Goal: Information Seeking & Learning: Find specific page/section

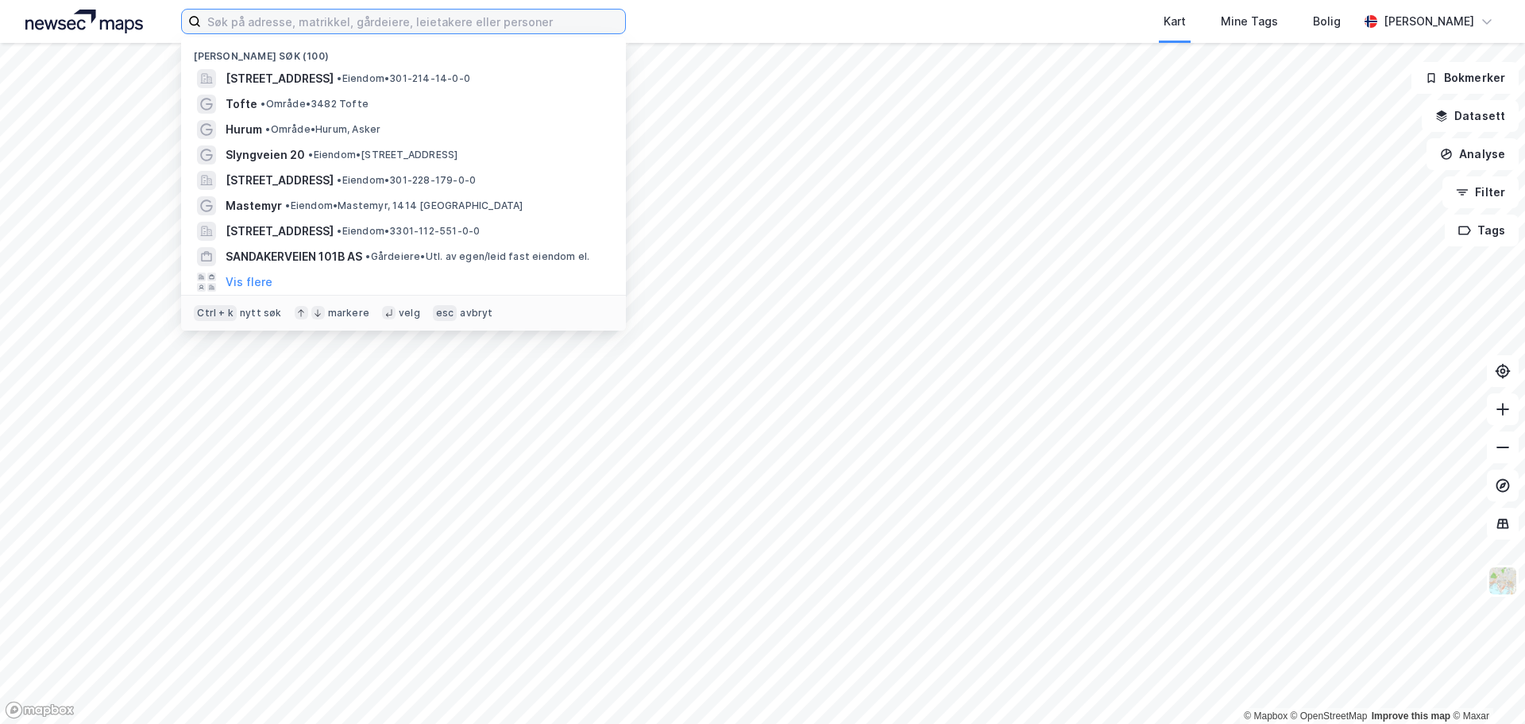
click at [573, 21] on input at bounding box center [413, 22] width 424 height 24
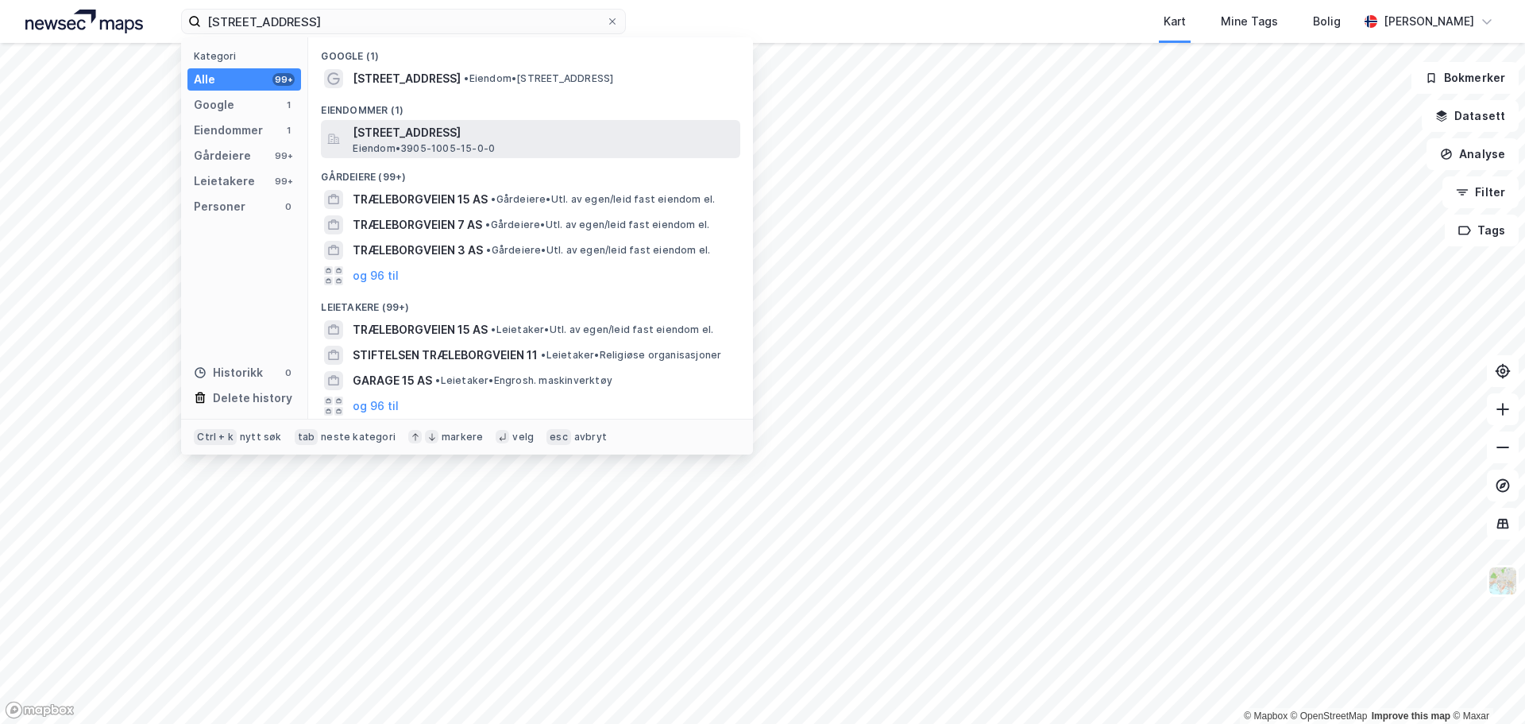
click at [395, 139] on span "Træleborgveien 15, 3112, TØNSBERG, TØNSBERG" at bounding box center [543, 132] width 381 height 19
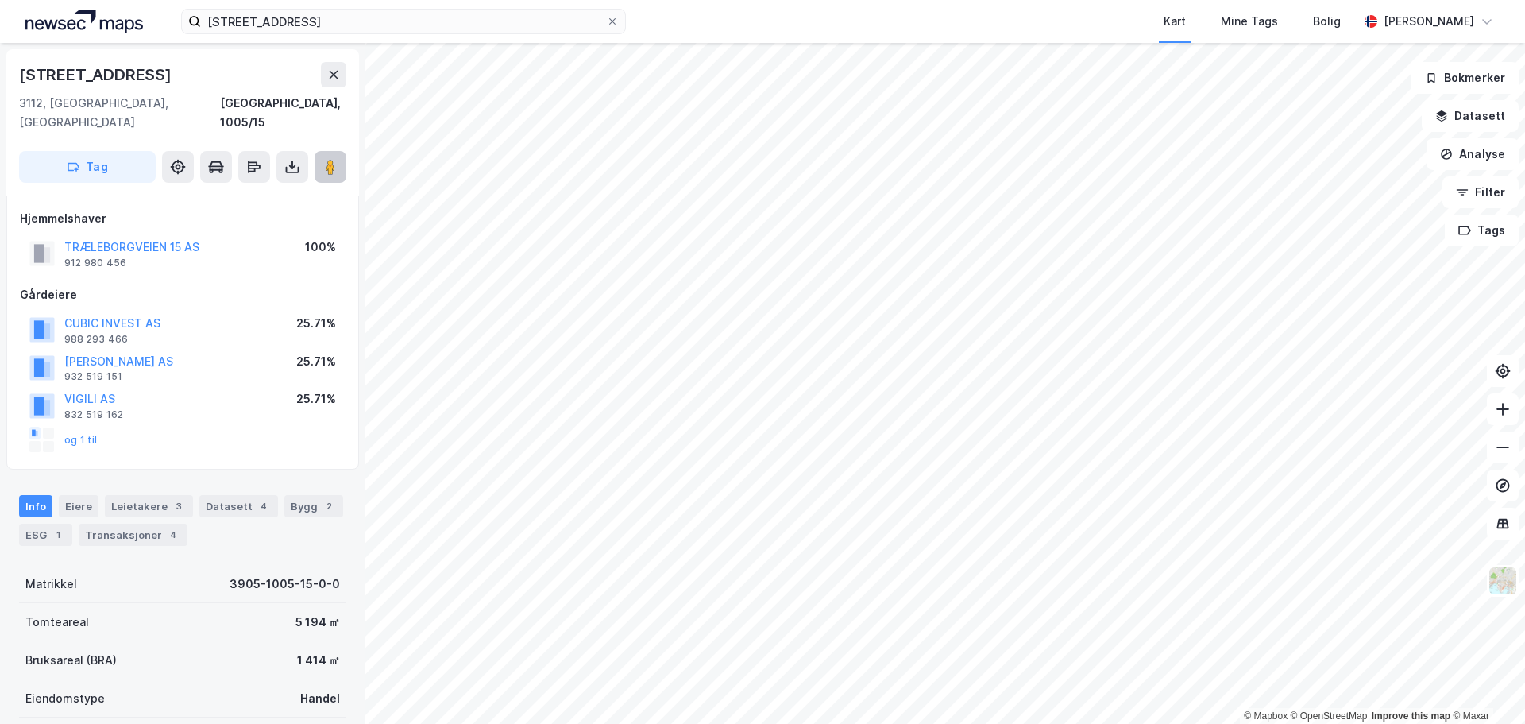
click at [339, 151] on button at bounding box center [331, 167] width 32 height 32
click at [376, 12] on input "træleborgveien 15" at bounding box center [403, 22] width 405 height 24
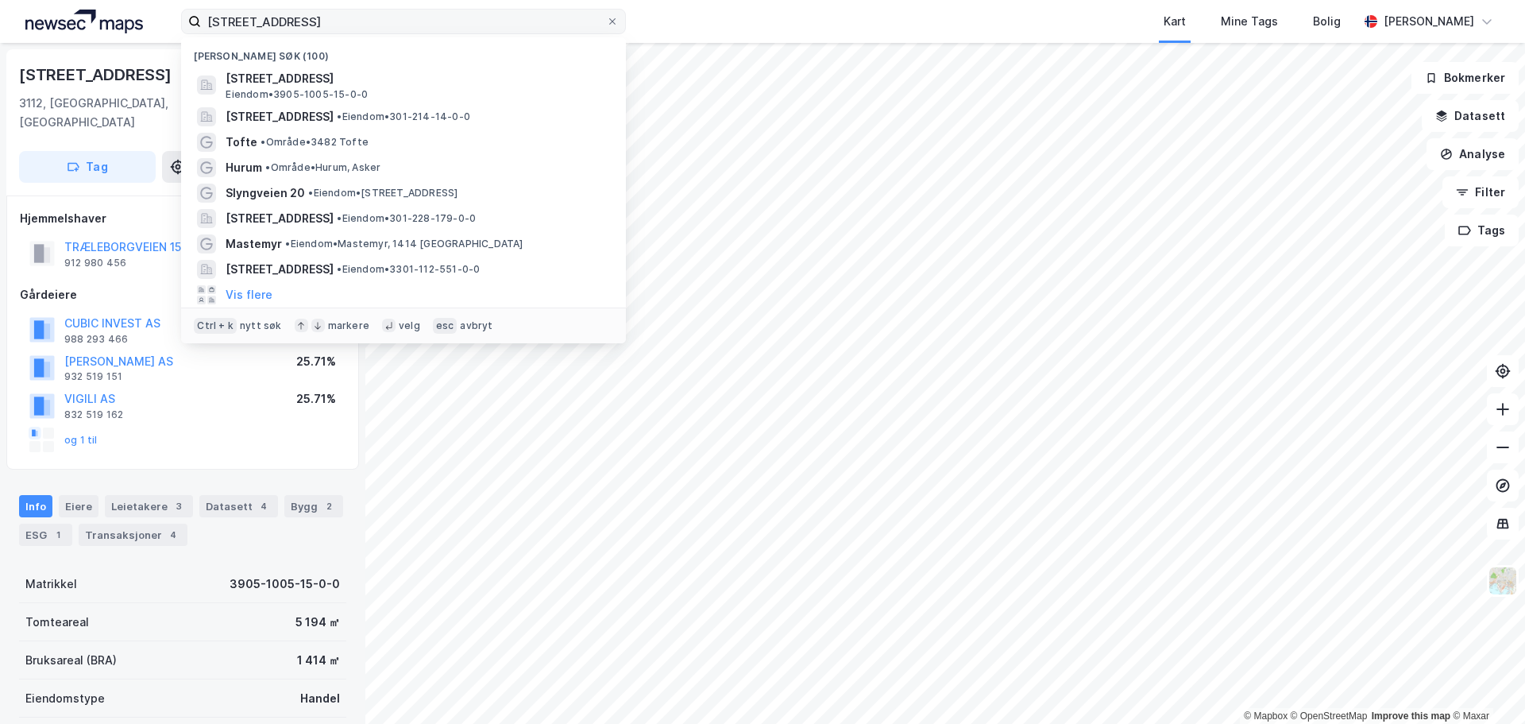
click at [374, 9] on label "træleborgveien 15" at bounding box center [403, 21] width 445 height 25
click at [374, 10] on input "træleborgveien 15" at bounding box center [403, 22] width 405 height 24
click at [374, 9] on label "træleborgveien 15" at bounding box center [403, 21] width 445 height 25
click at [374, 10] on input "træleborgveien 15" at bounding box center [403, 22] width 405 height 24
click at [357, 20] on input "træleborgveien 15" at bounding box center [403, 22] width 405 height 24
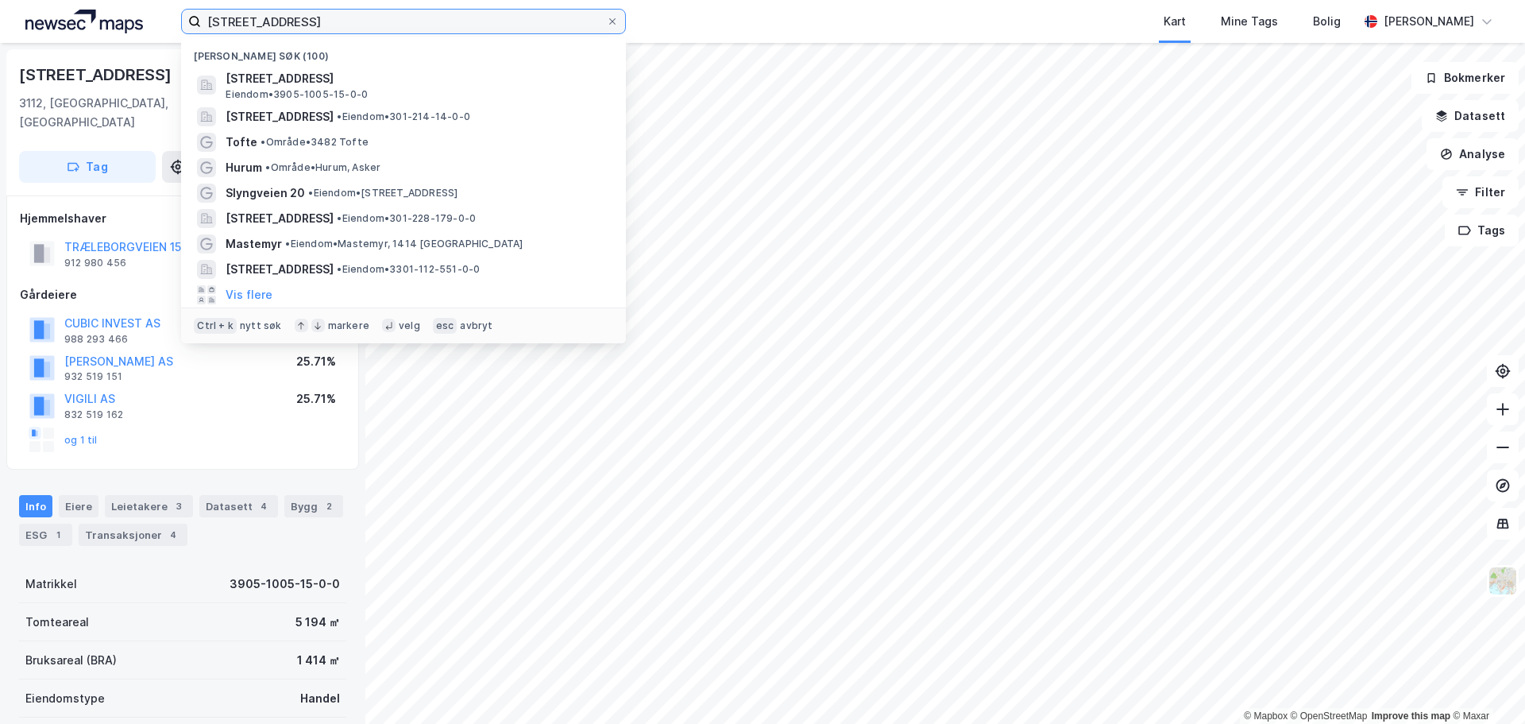
click at [357, 20] on input "træleborgveien 15" at bounding box center [403, 22] width 405 height 24
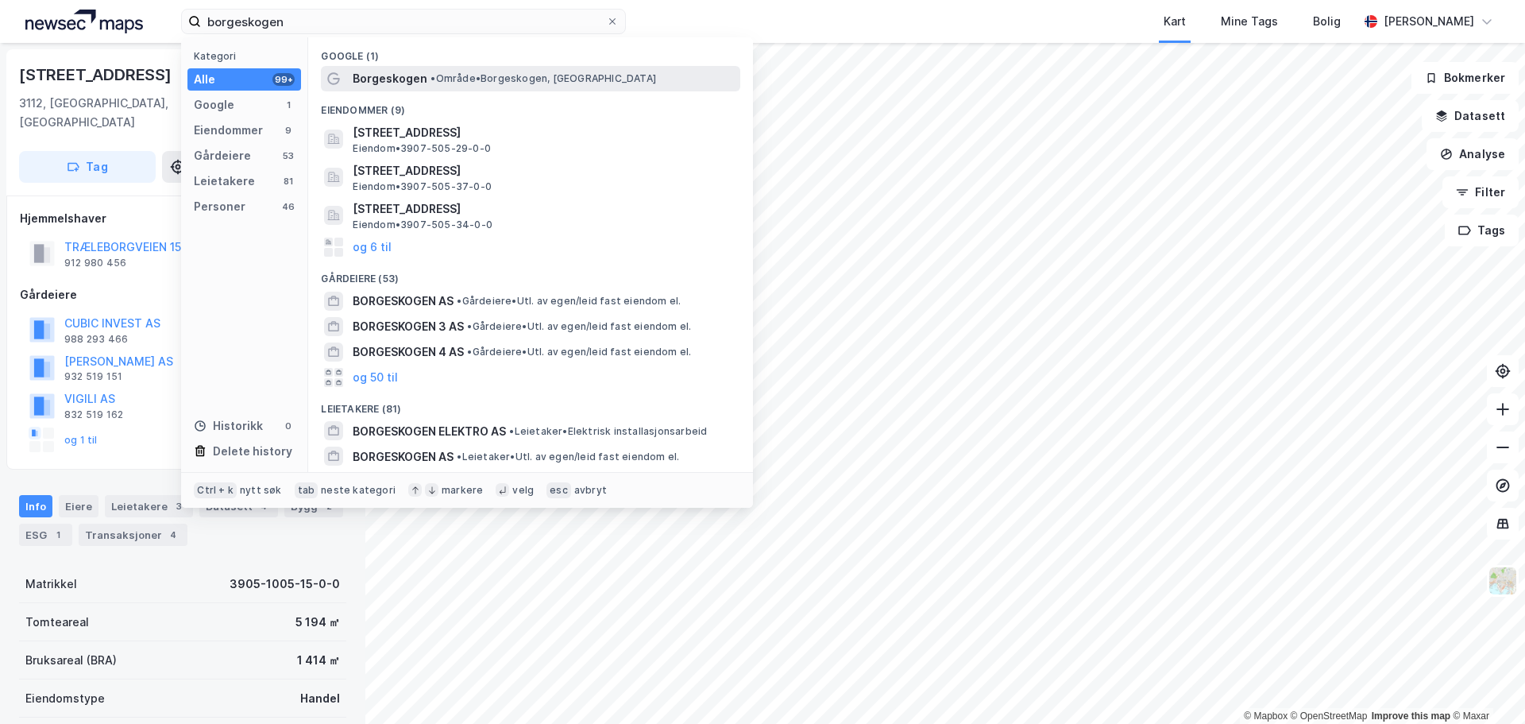
click at [411, 87] on span "Borgeskogen" at bounding box center [390, 78] width 75 height 19
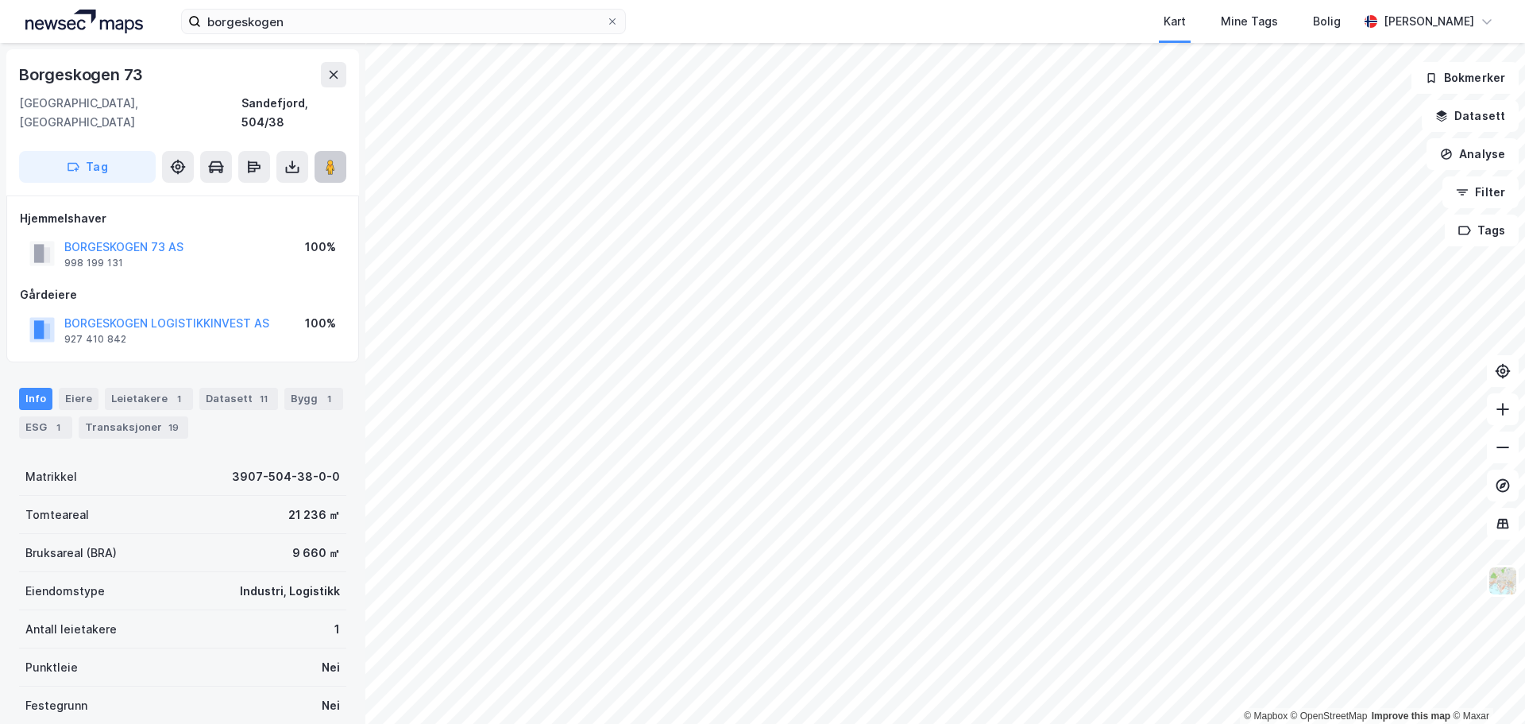
click at [338, 151] on button at bounding box center [331, 167] width 32 height 32
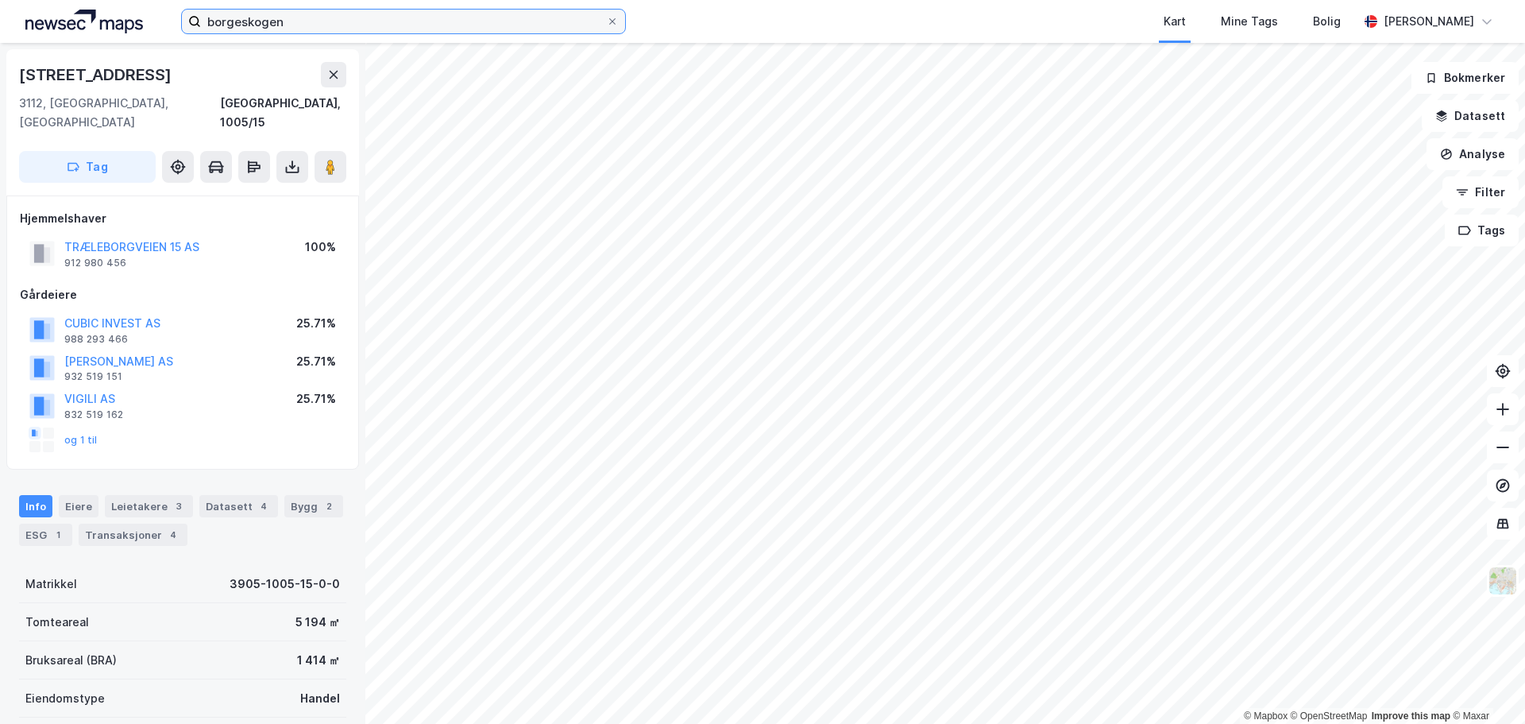
click at [303, 17] on input "borgeskogen" at bounding box center [403, 22] width 405 height 24
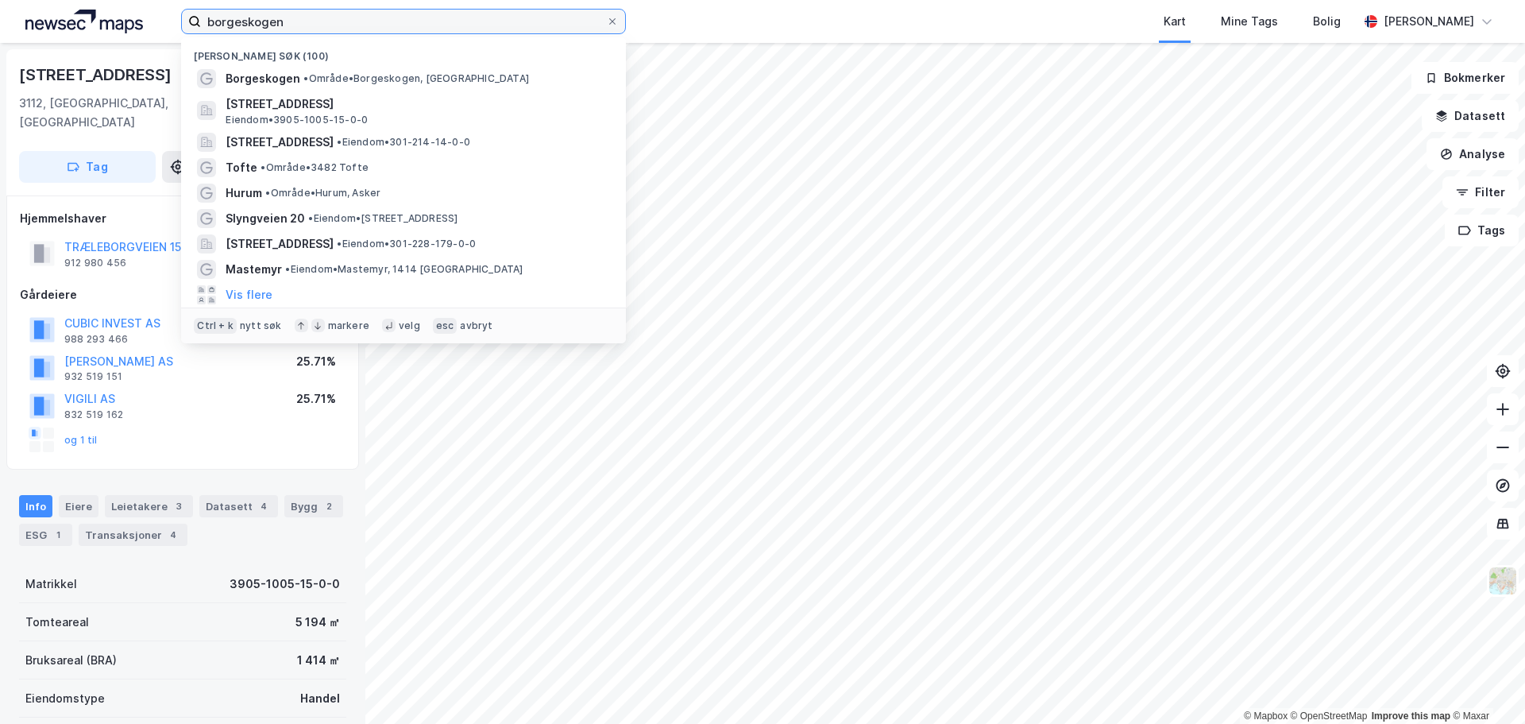
click at [303, 17] on input "borgeskogen" at bounding box center [403, 22] width 405 height 24
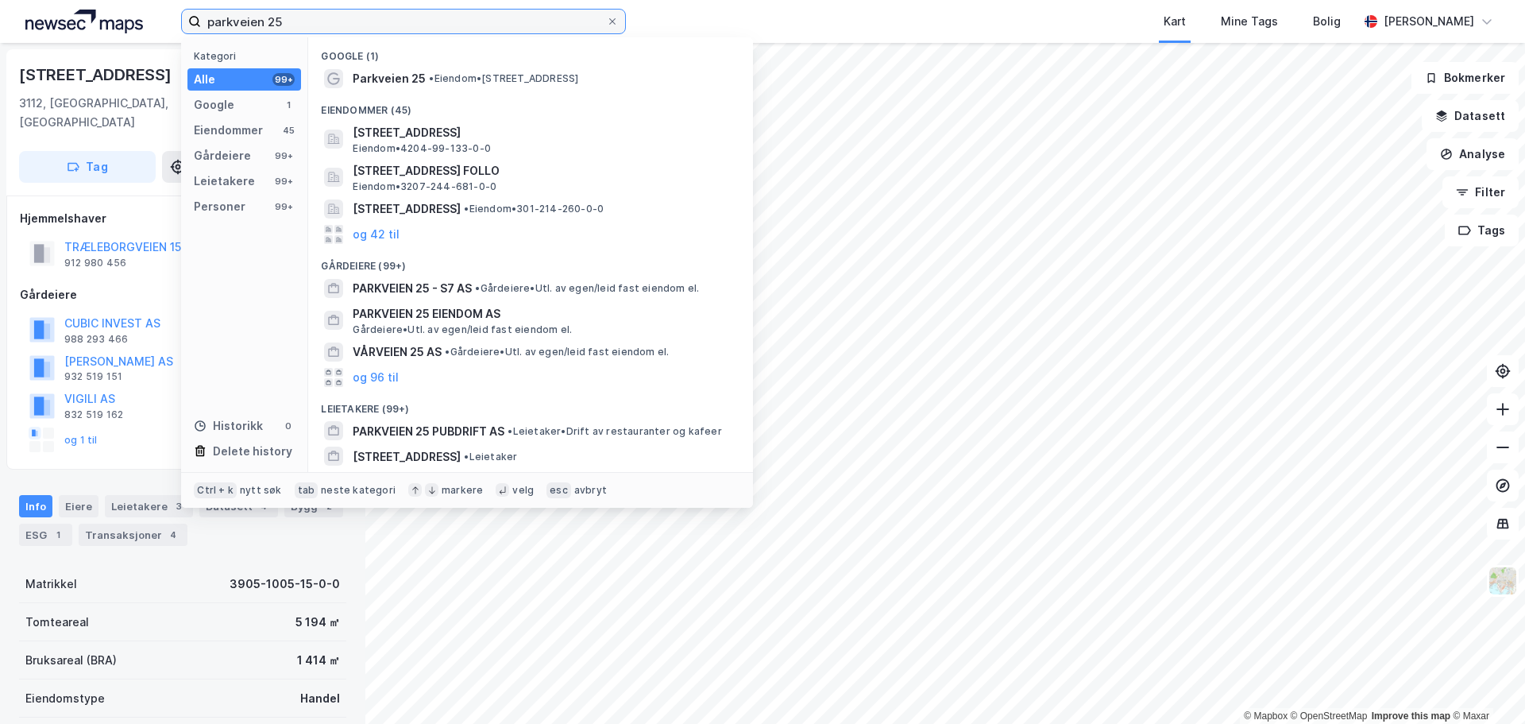
type input "parkveien 25"
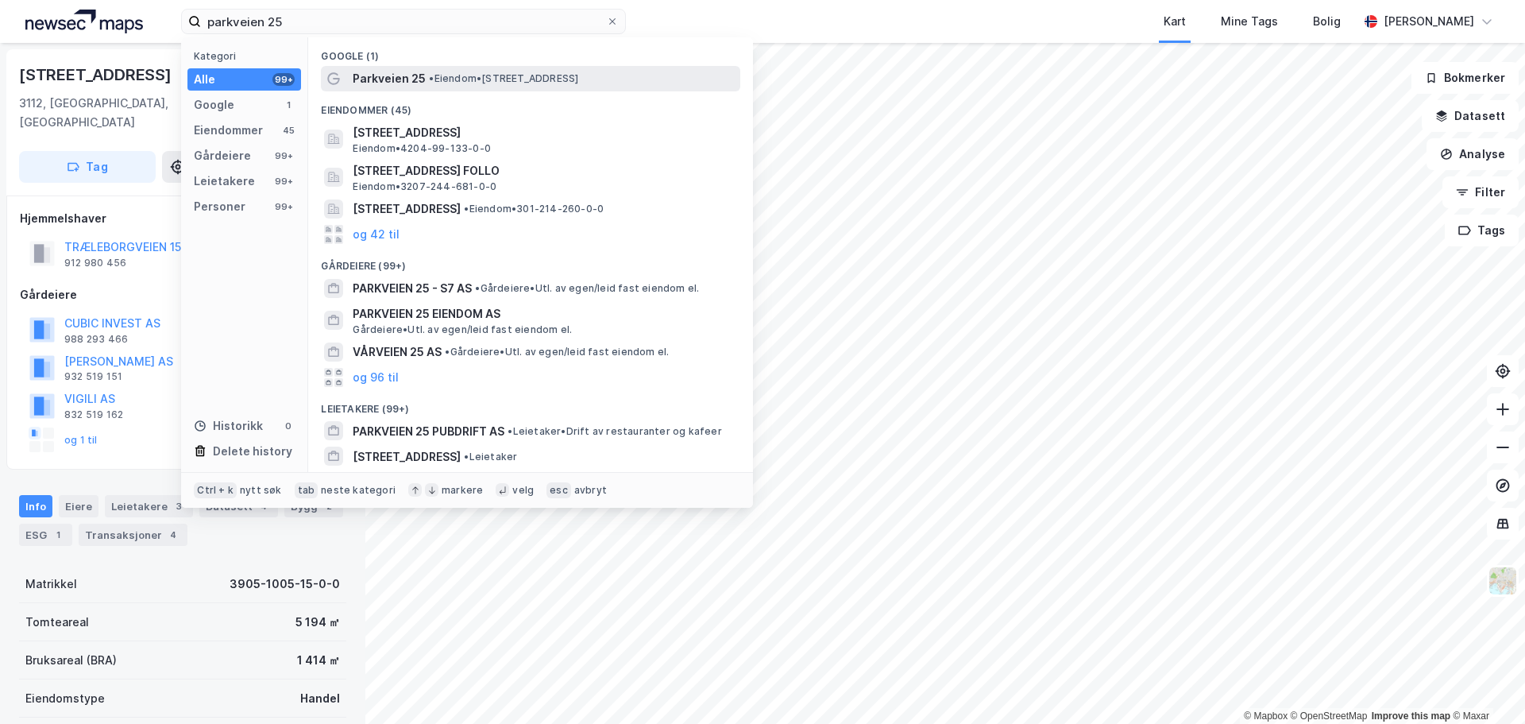
click at [396, 75] on span "Parkveien 25" at bounding box center [389, 78] width 73 height 19
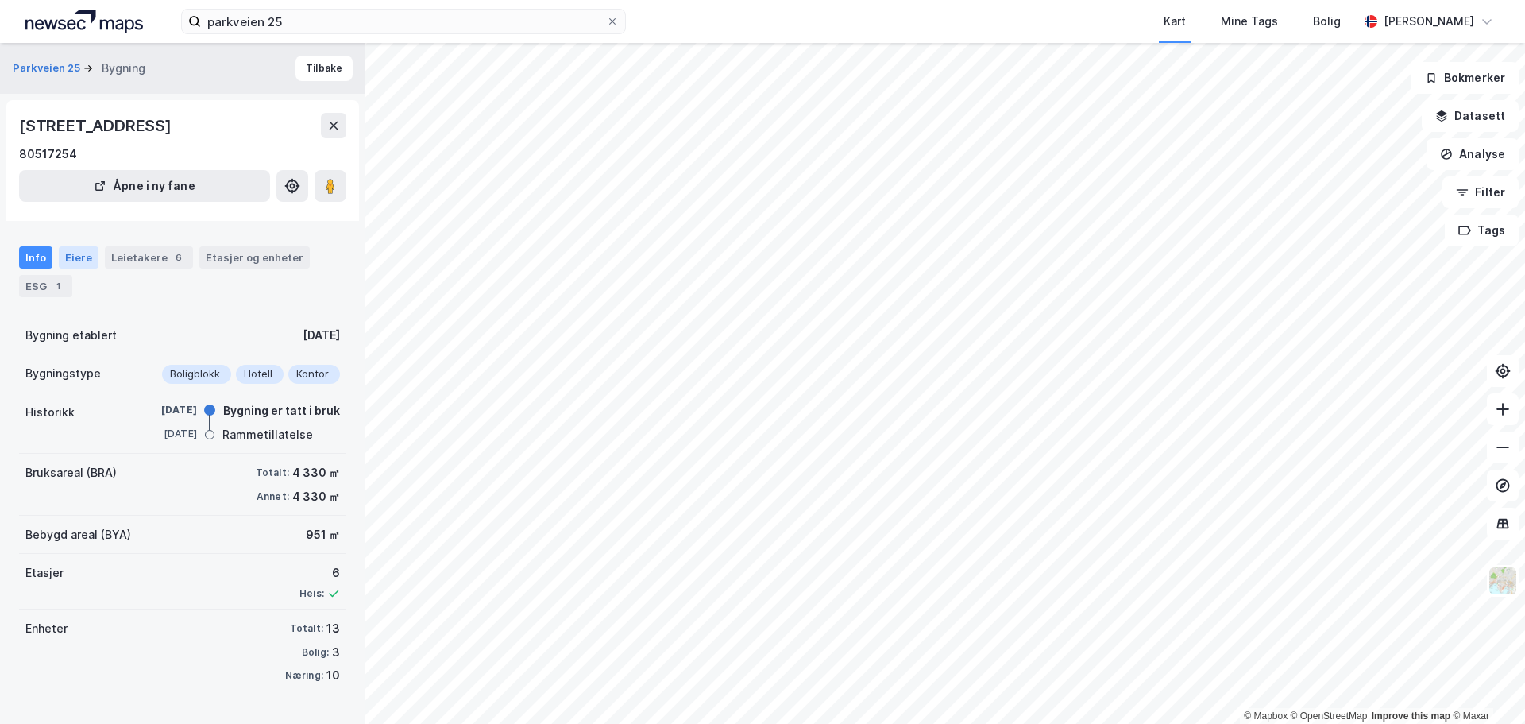
click at [70, 261] on div "Eiere" at bounding box center [79, 257] width 40 height 22
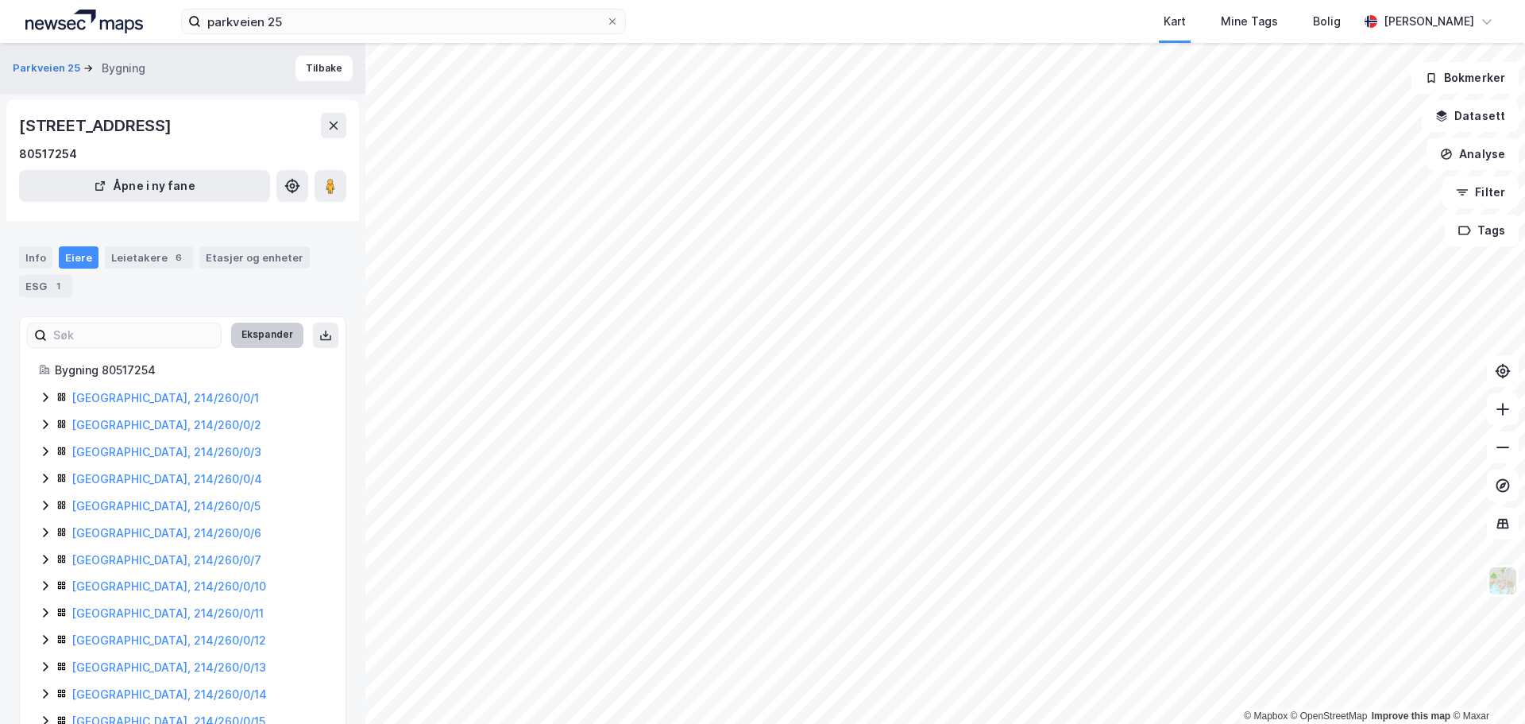
click at [270, 342] on button "Ekspander" at bounding box center [267, 334] width 72 height 25
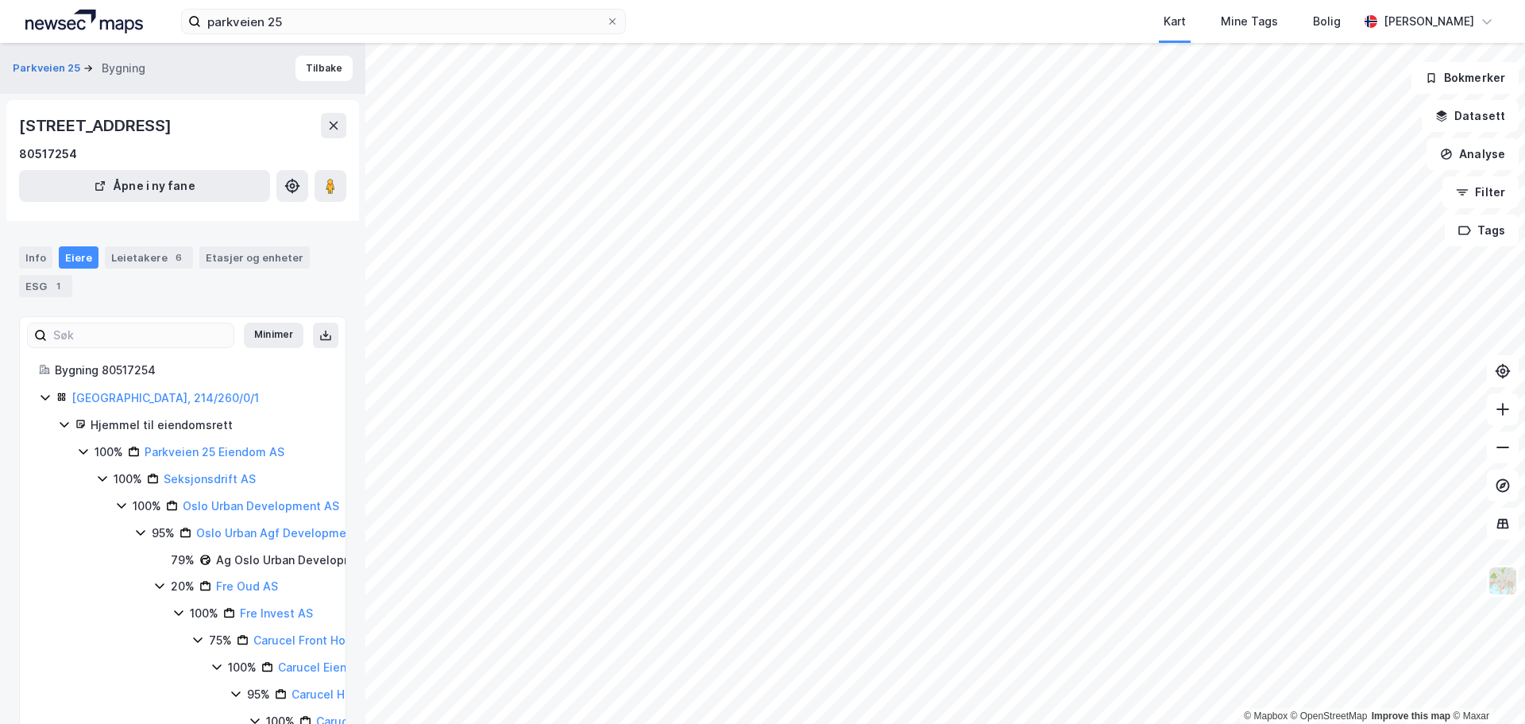
click at [60, 420] on icon at bounding box center [64, 424] width 13 height 13
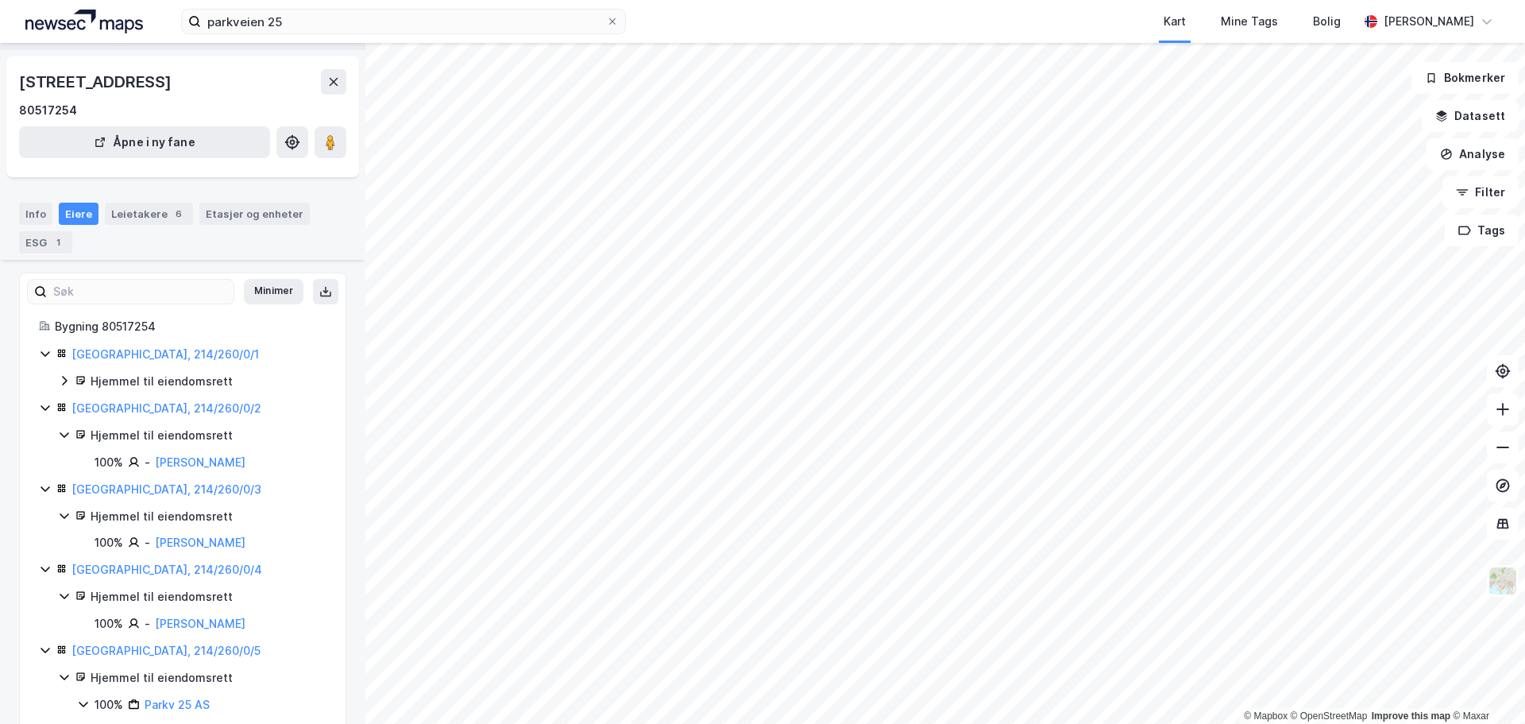
scroll to position [79, 0]
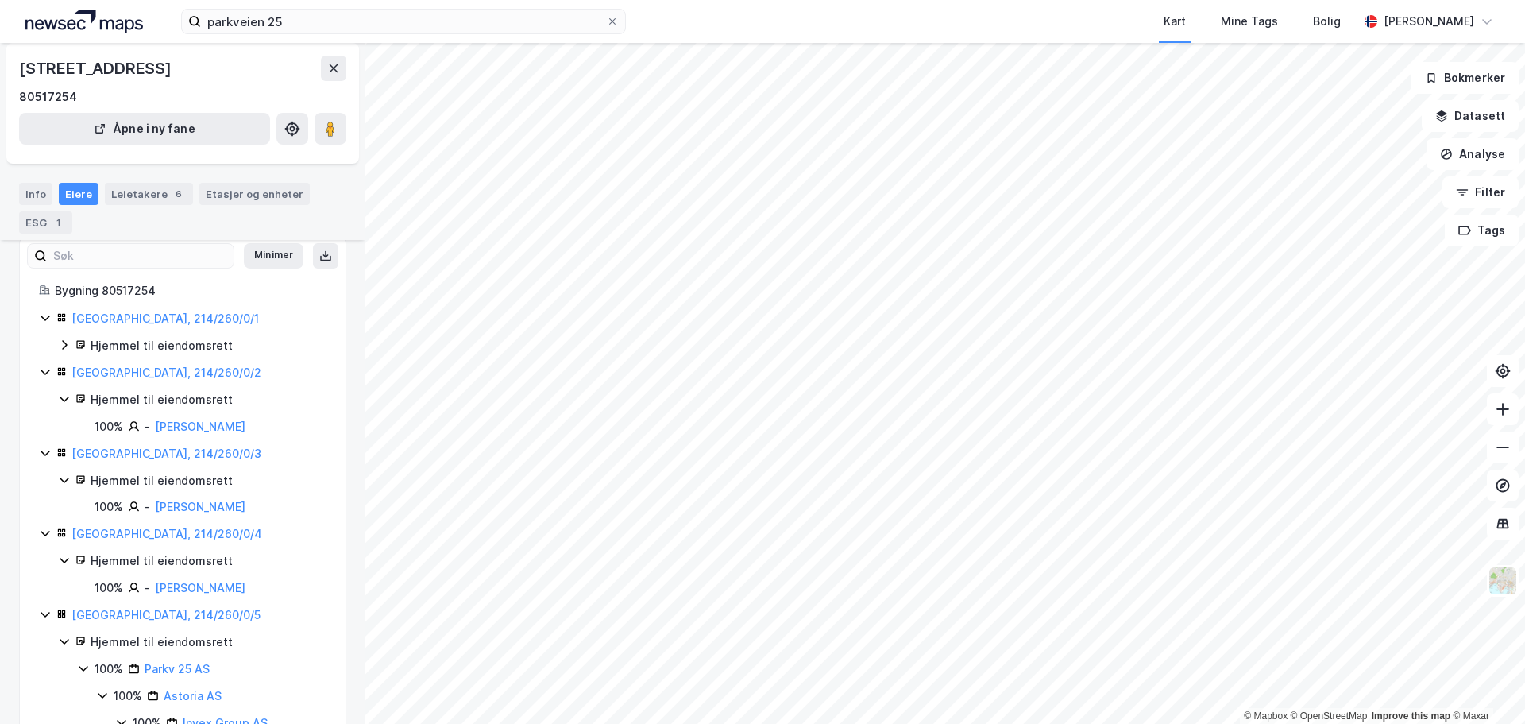
click at [66, 342] on icon at bounding box center [64, 344] width 13 height 13
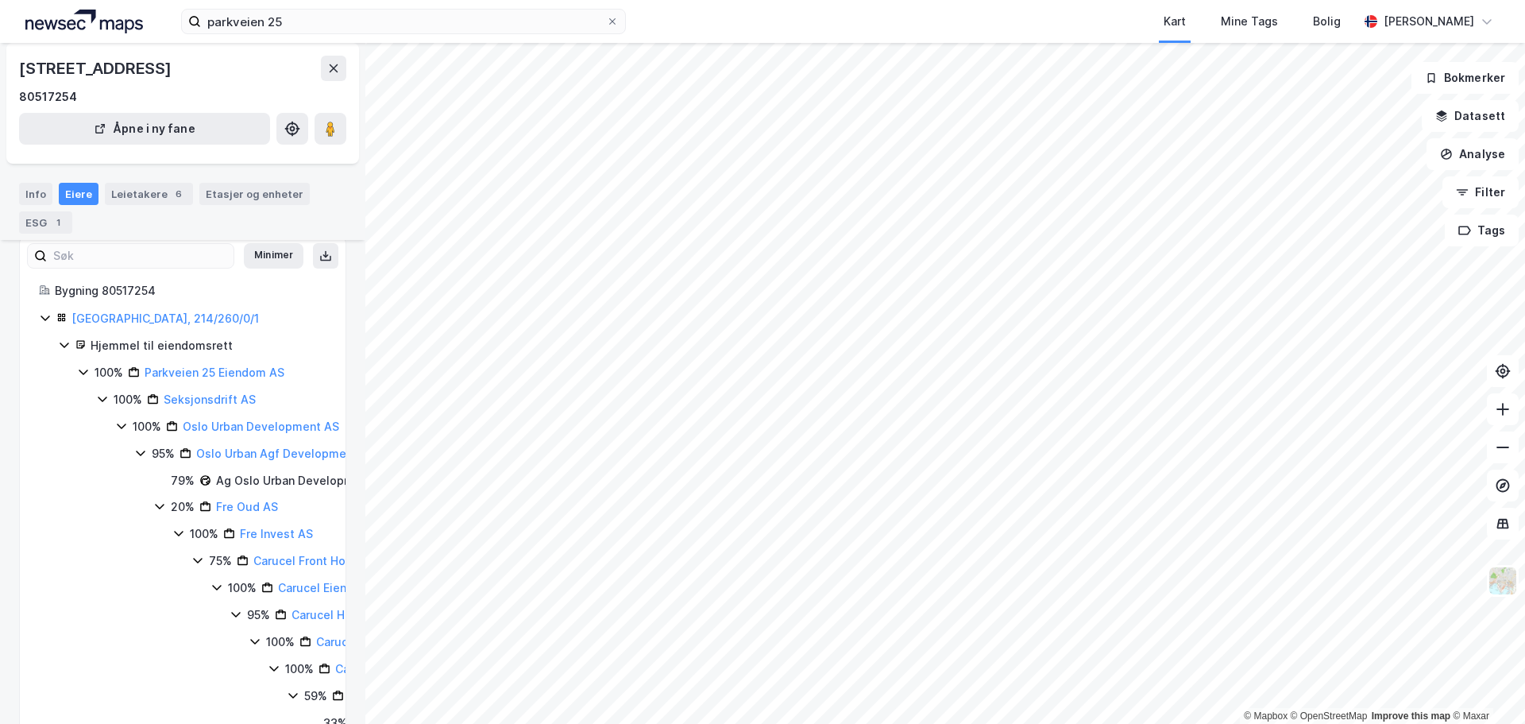
click at [66, 342] on icon at bounding box center [64, 344] width 13 height 13
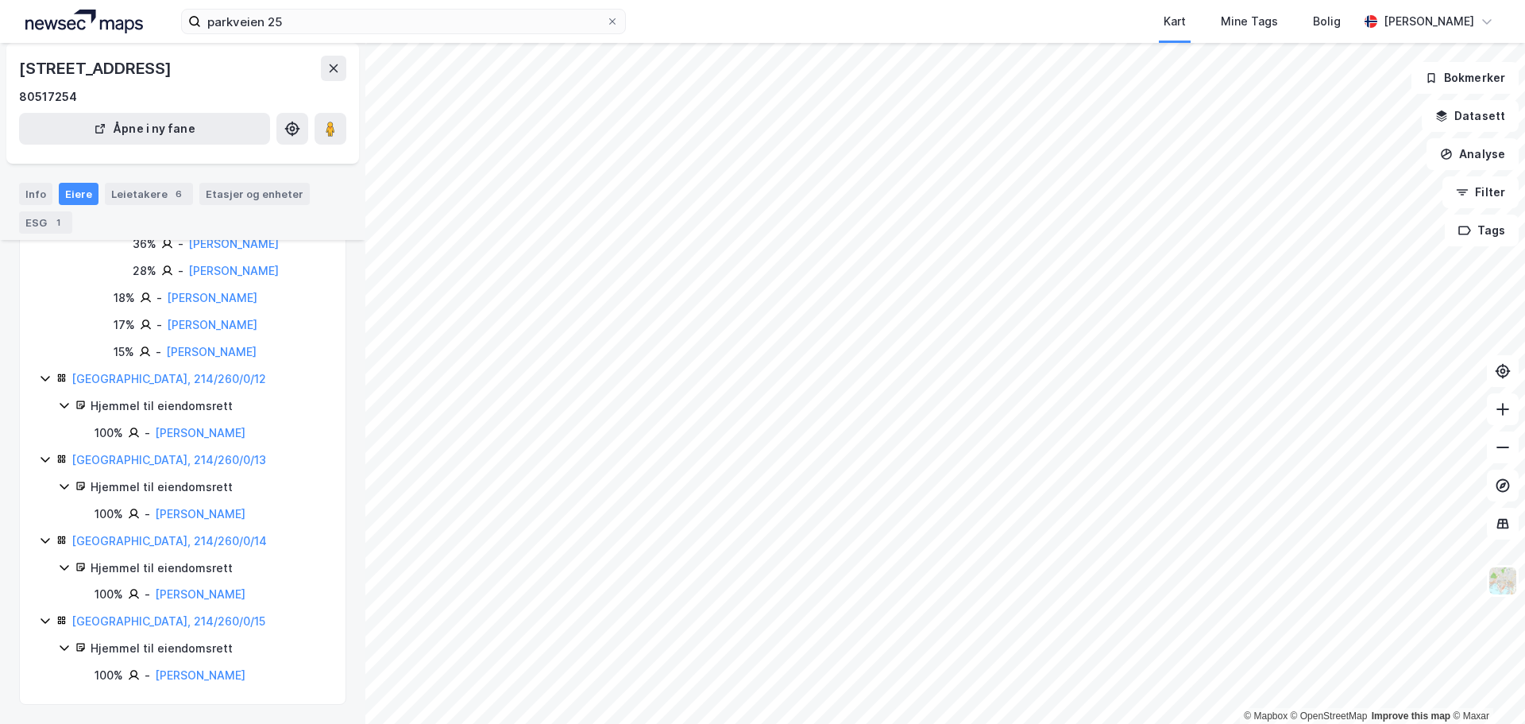
scroll to position [1316, 0]
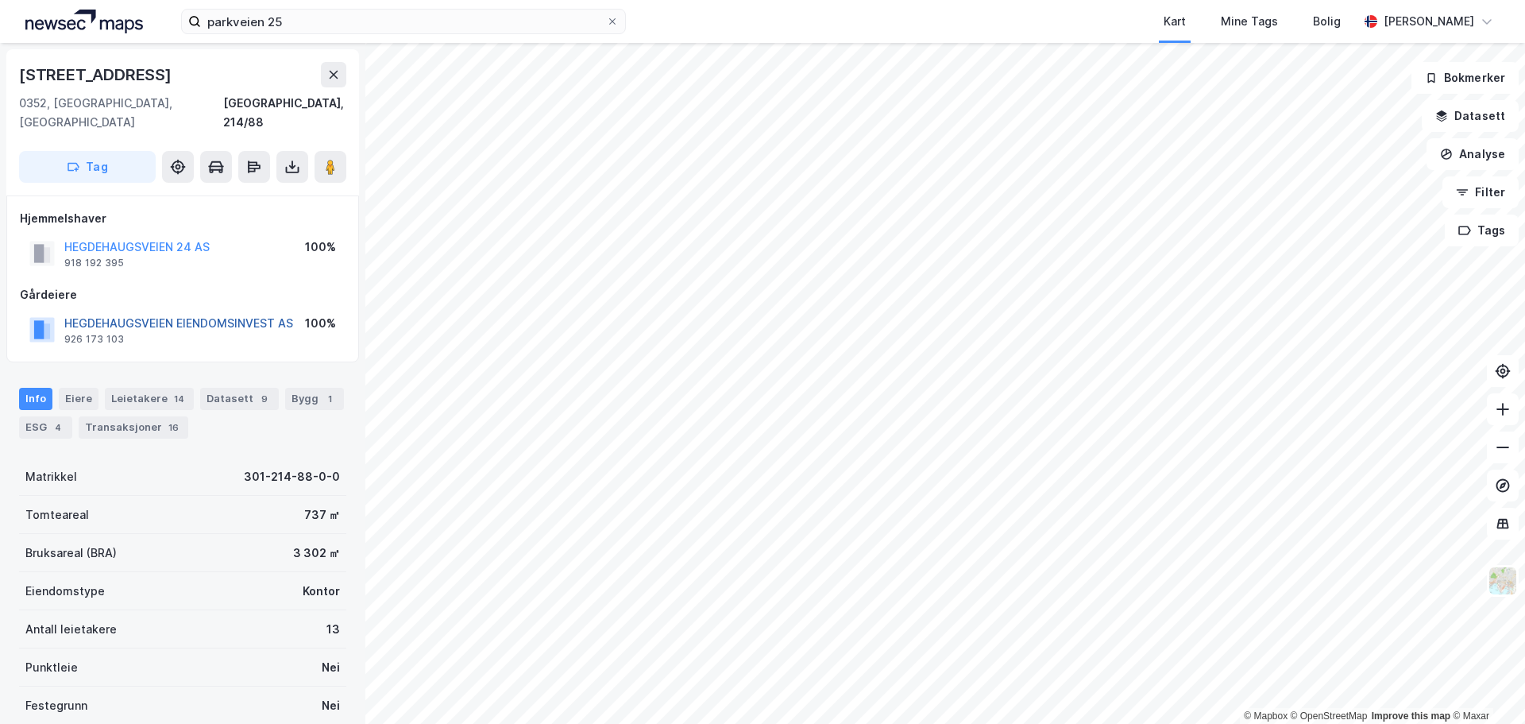
click at [0, 0] on button "HEGDEHAUGSVEIEN EIENDOMSINVEST AS" at bounding box center [0, 0] width 0 height 0
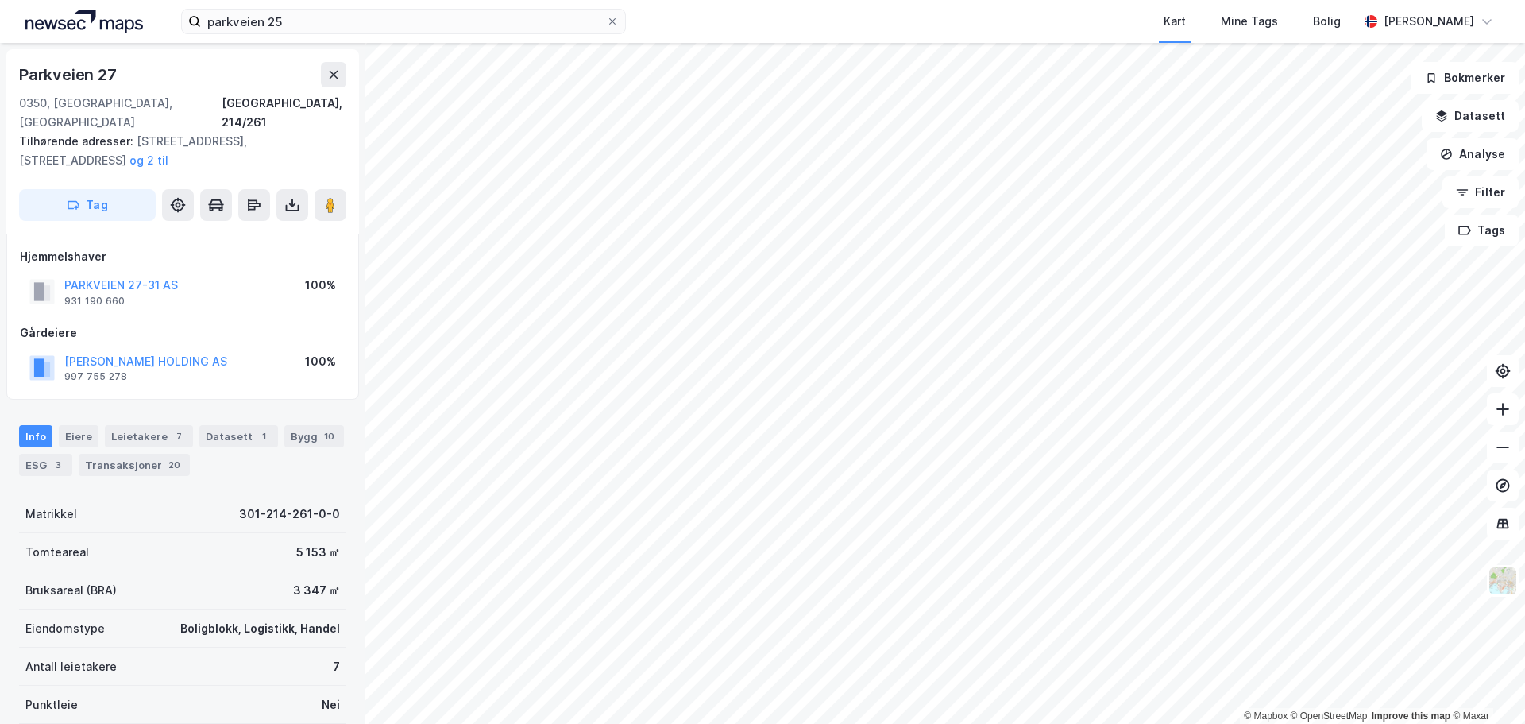
scroll to position [4, 0]
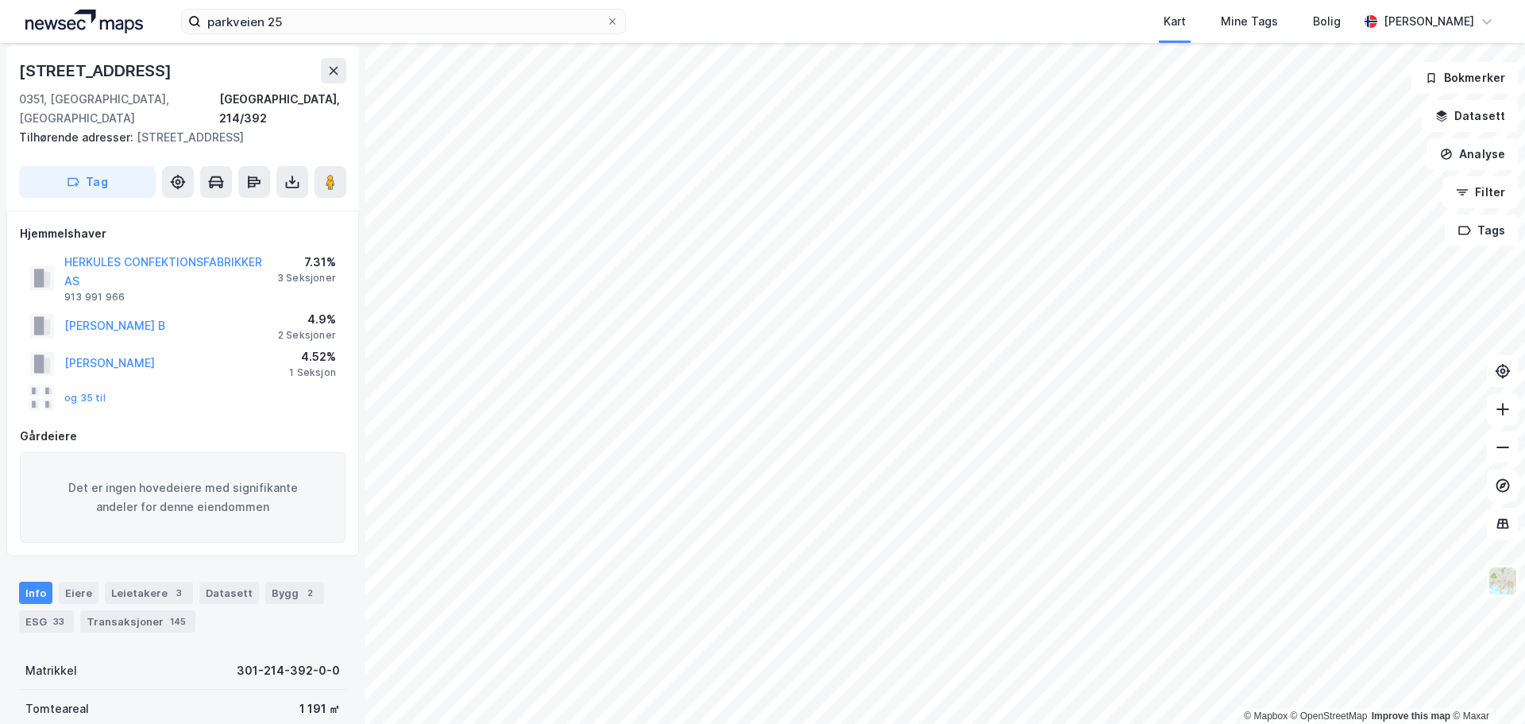
scroll to position [4, 0]
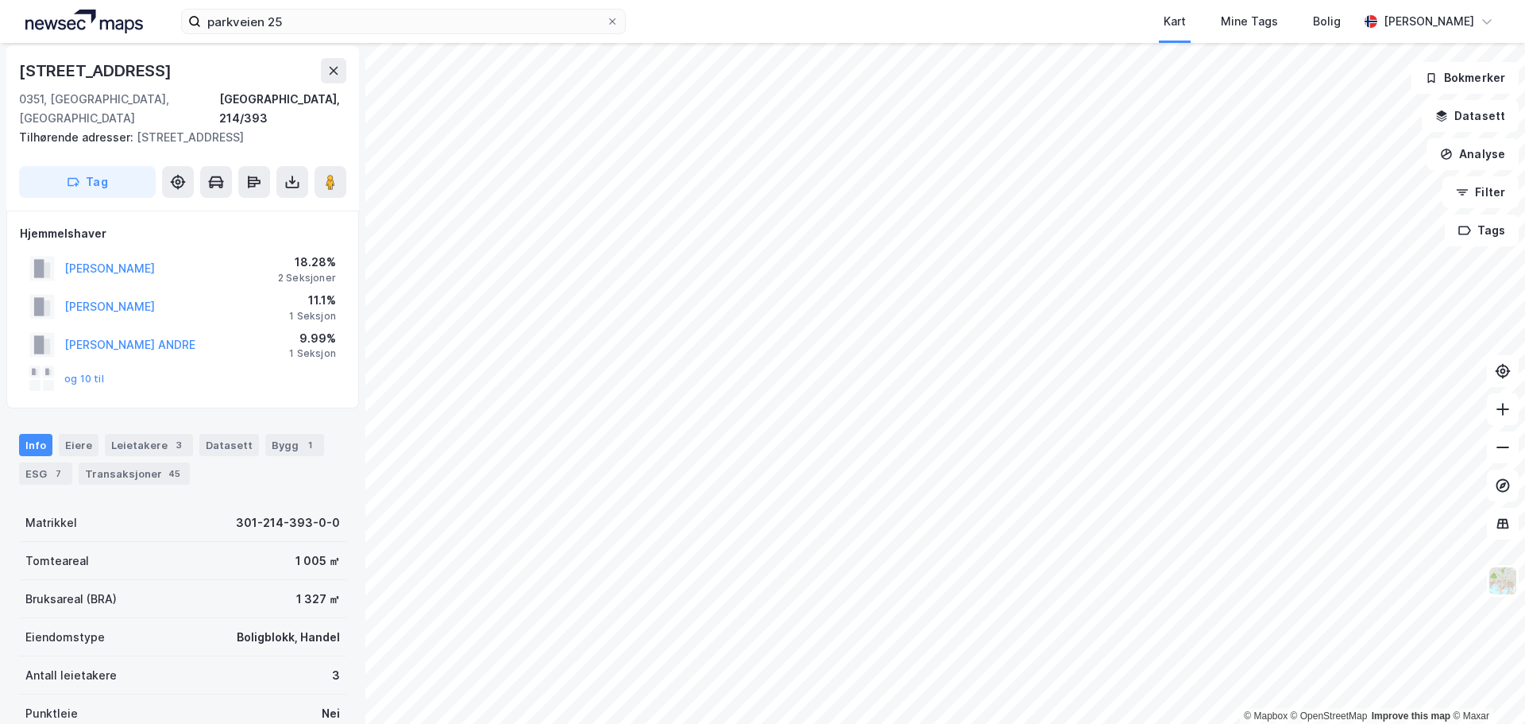
scroll to position [4, 0]
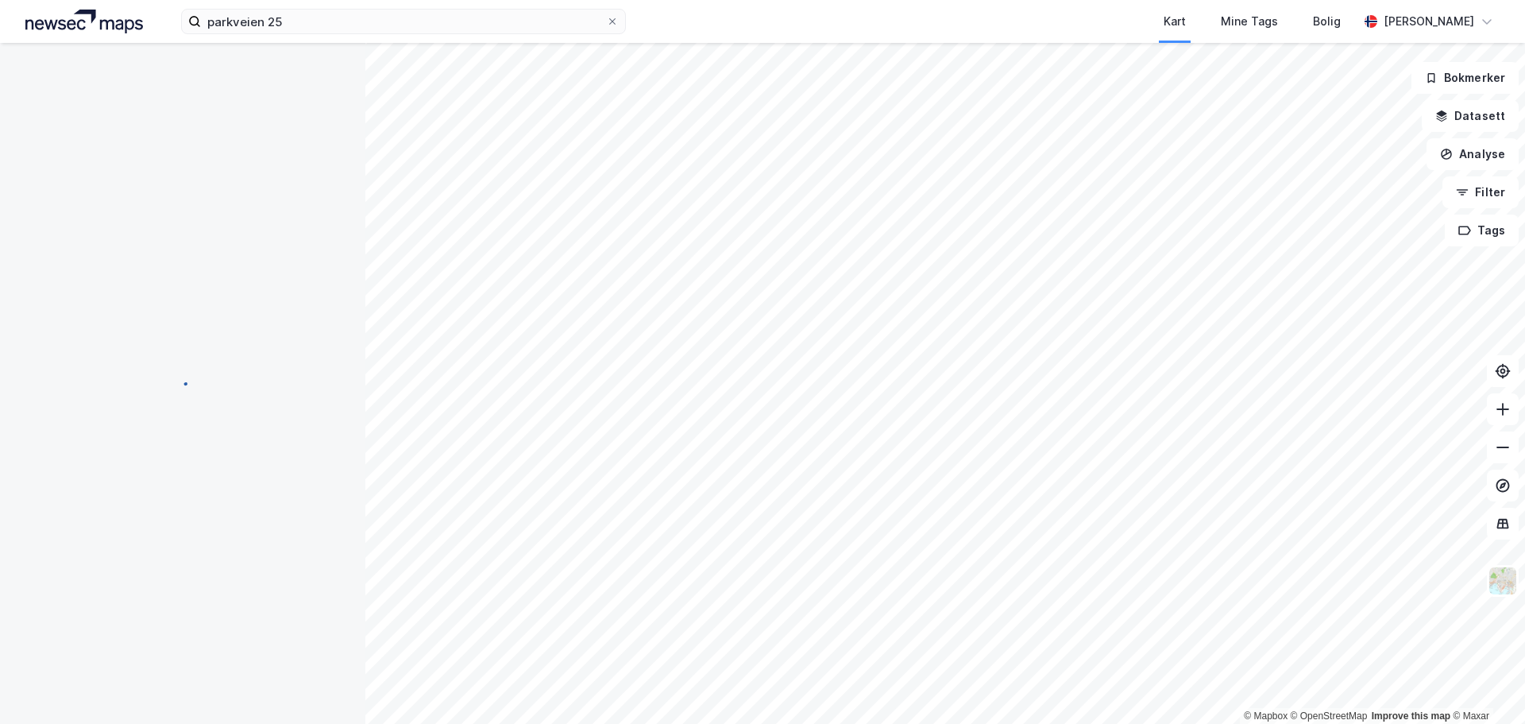
scroll to position [4, 0]
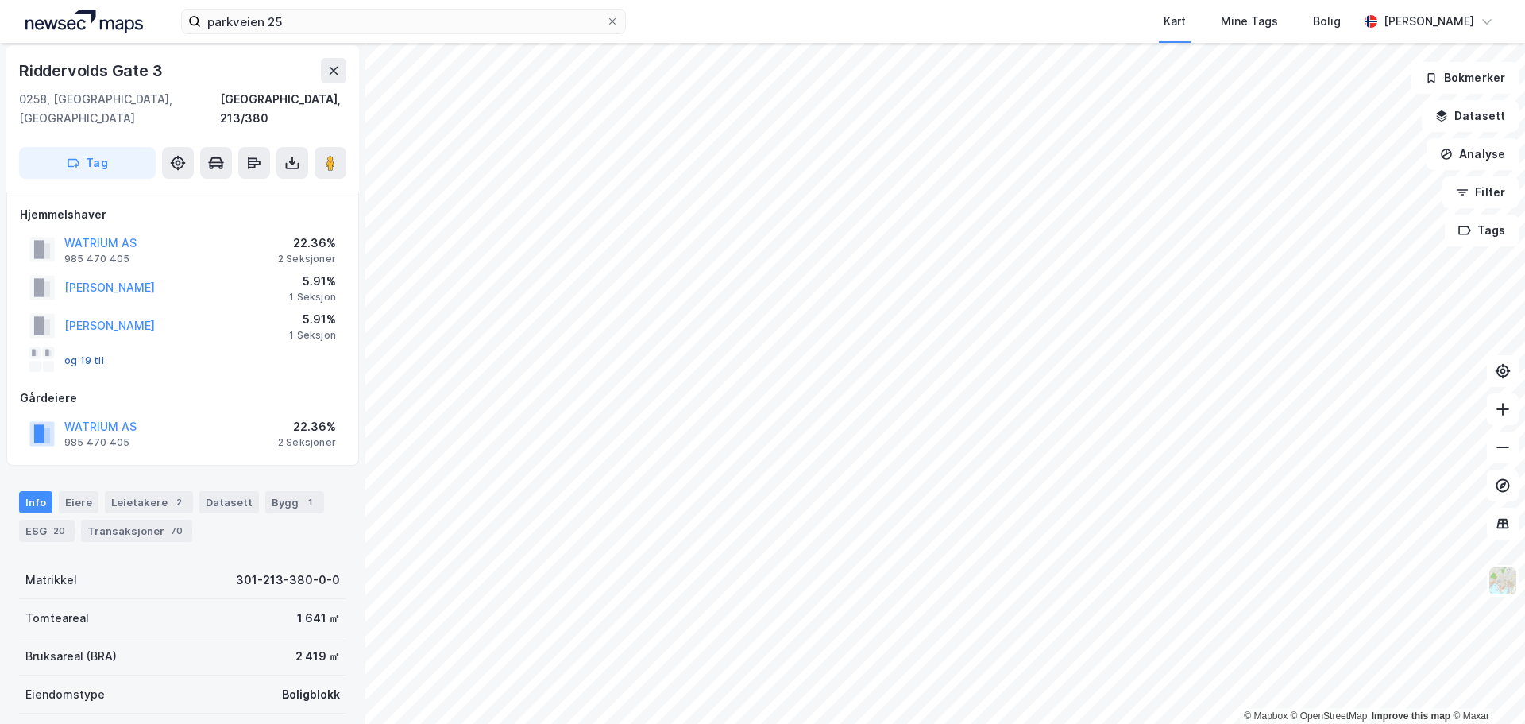
click at [0, 0] on button "og 19 til" at bounding box center [0, 0] width 0 height 0
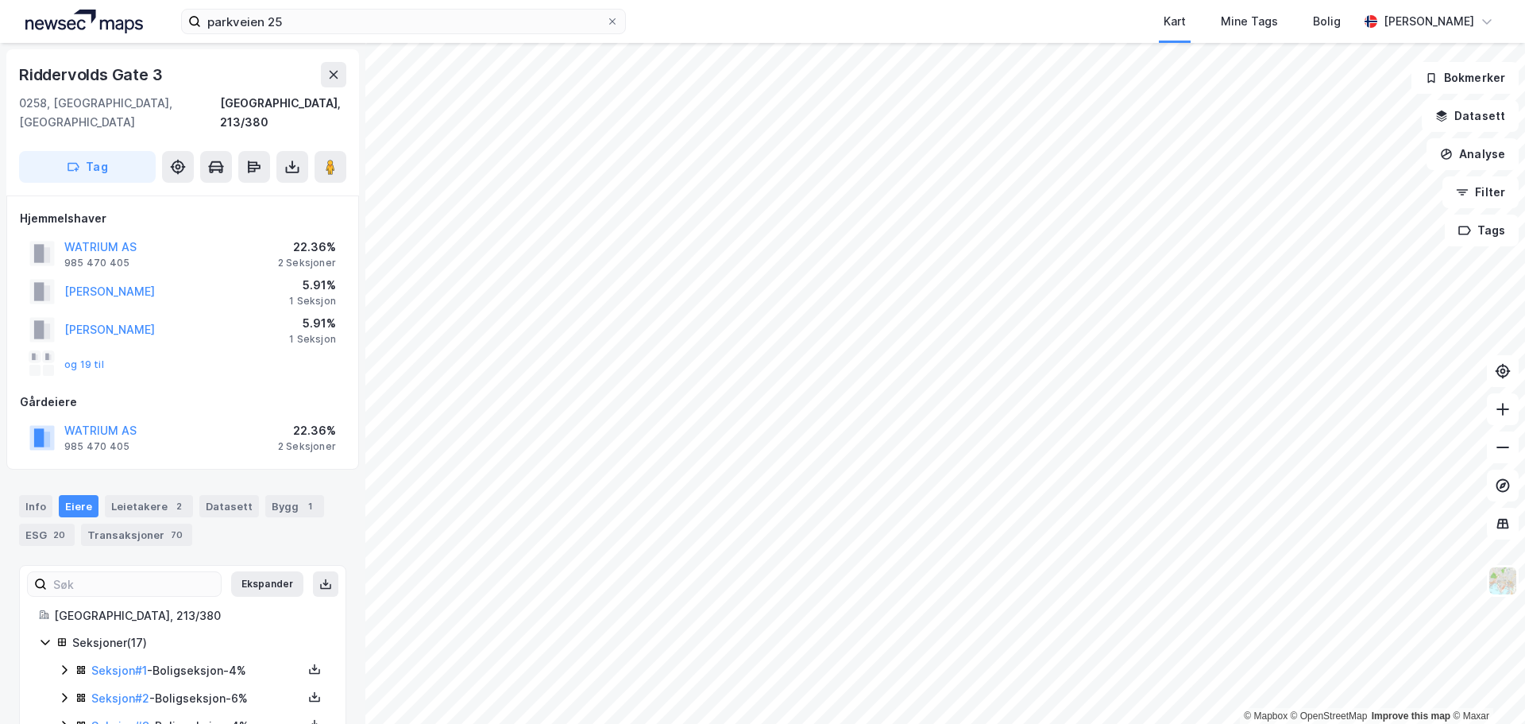
click at [123, 322] on div "THOEN EIRIK SVENKERUD" at bounding box center [91, 330] width 125 height 32
click at [0, 0] on button "THOEN EIRIK SVENKERUD" at bounding box center [0, 0] width 0 height 0
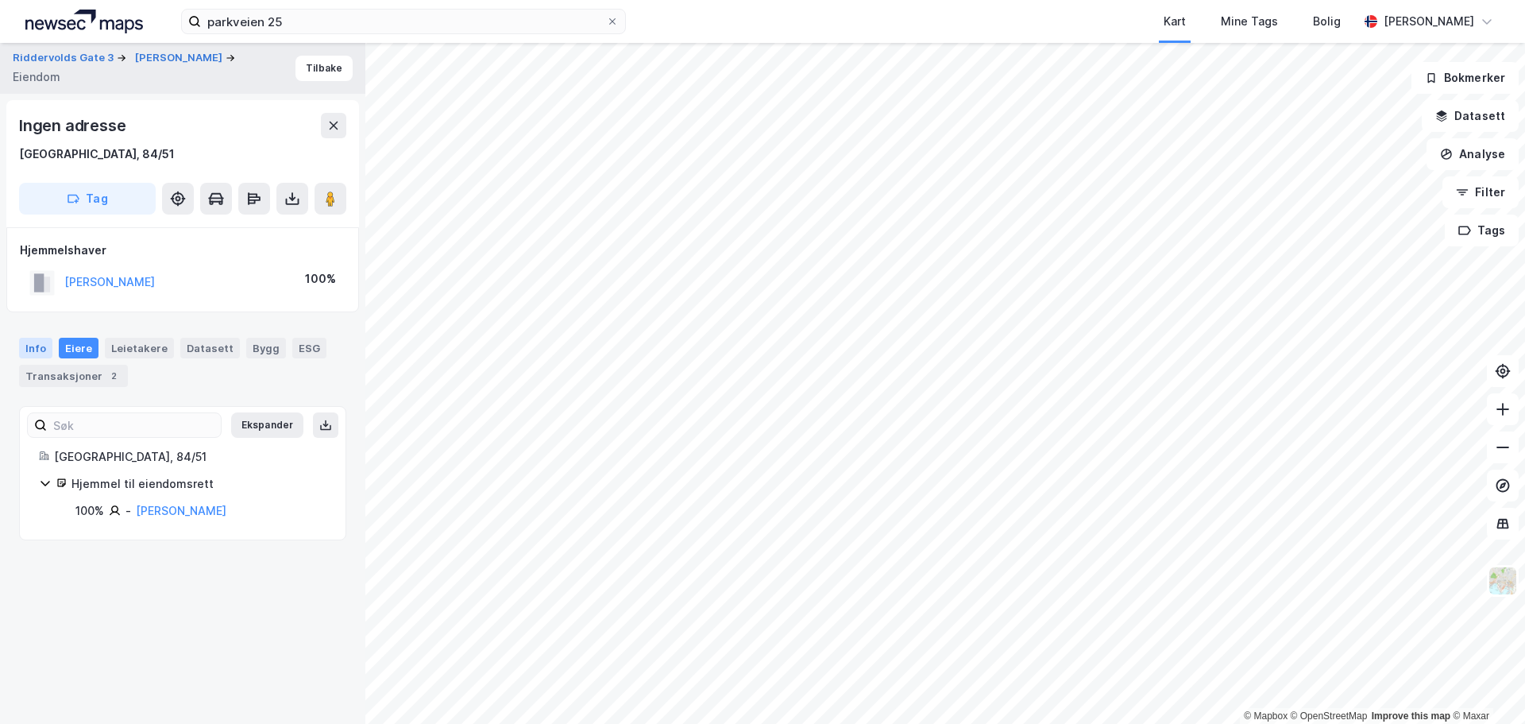
click at [31, 340] on div "Info" at bounding box center [35, 348] width 33 height 21
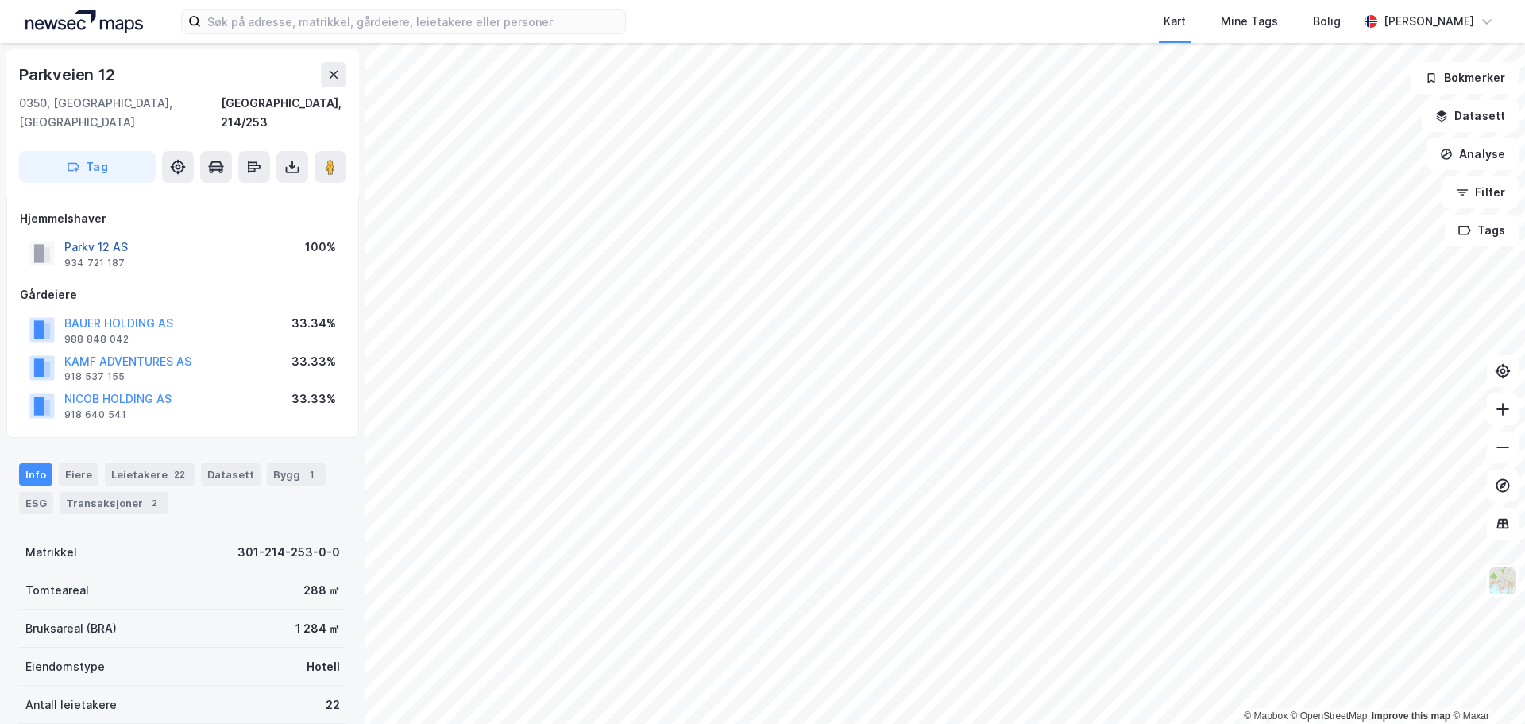
click at [0, 0] on button "Parkv 12 AS" at bounding box center [0, 0] width 0 height 0
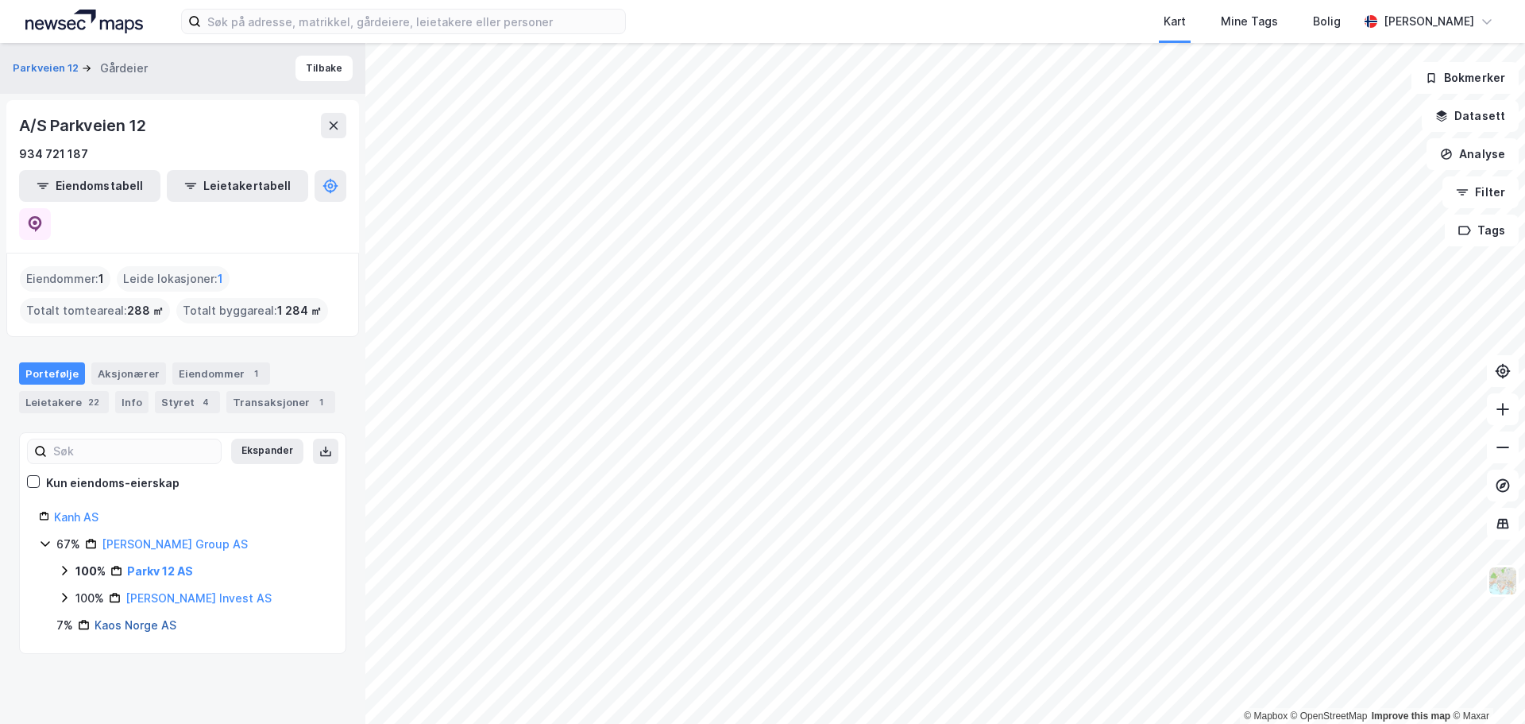
click at [122, 618] on link "Kaos Norge AS" at bounding box center [136, 625] width 82 height 14
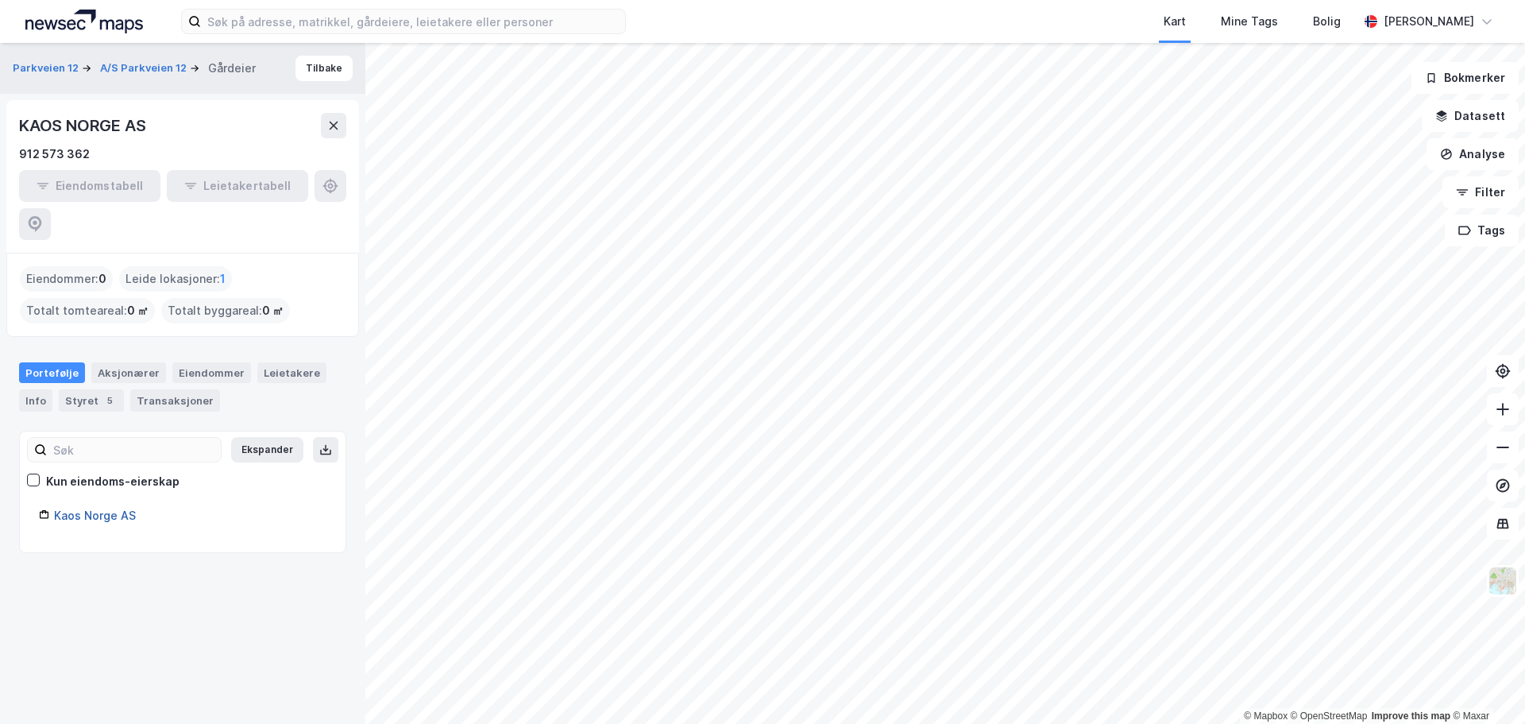
click at [92, 508] on link "Kaos Norge AS" at bounding box center [95, 515] width 82 height 14
